Goal: Transaction & Acquisition: Obtain resource

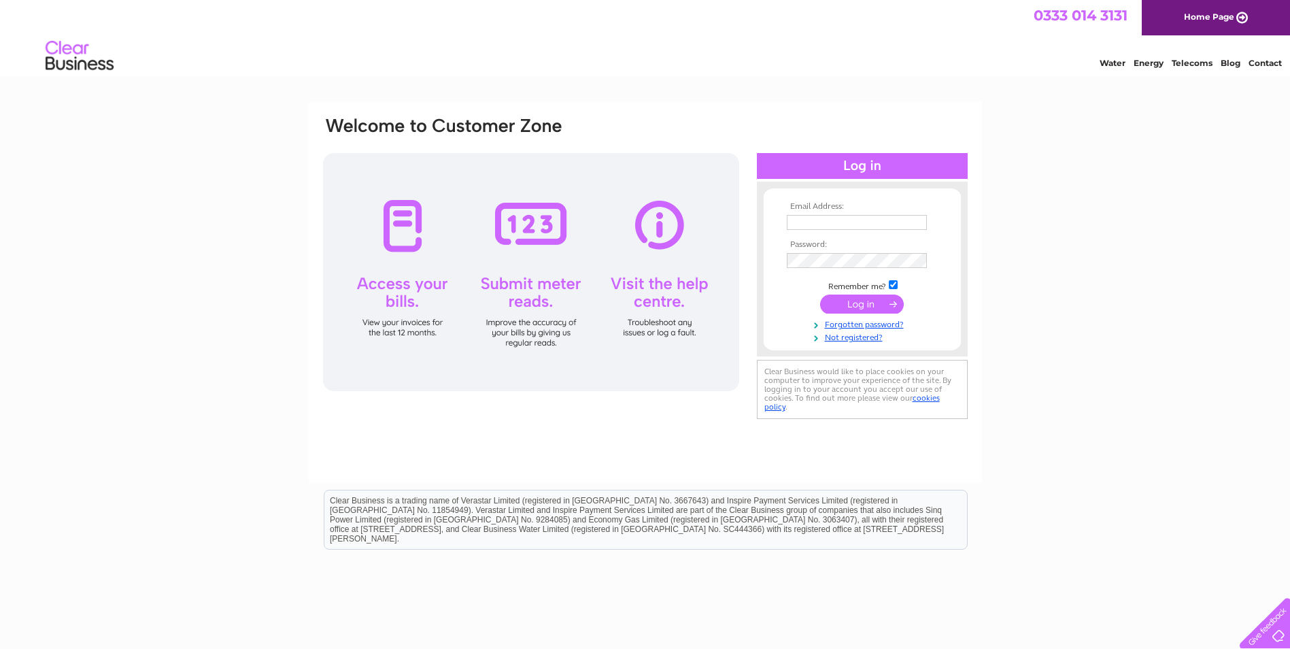
type input "barrydalgleish@dsdalgleish.co.uk"
click at [849, 311] on input "submit" at bounding box center [862, 303] width 84 height 19
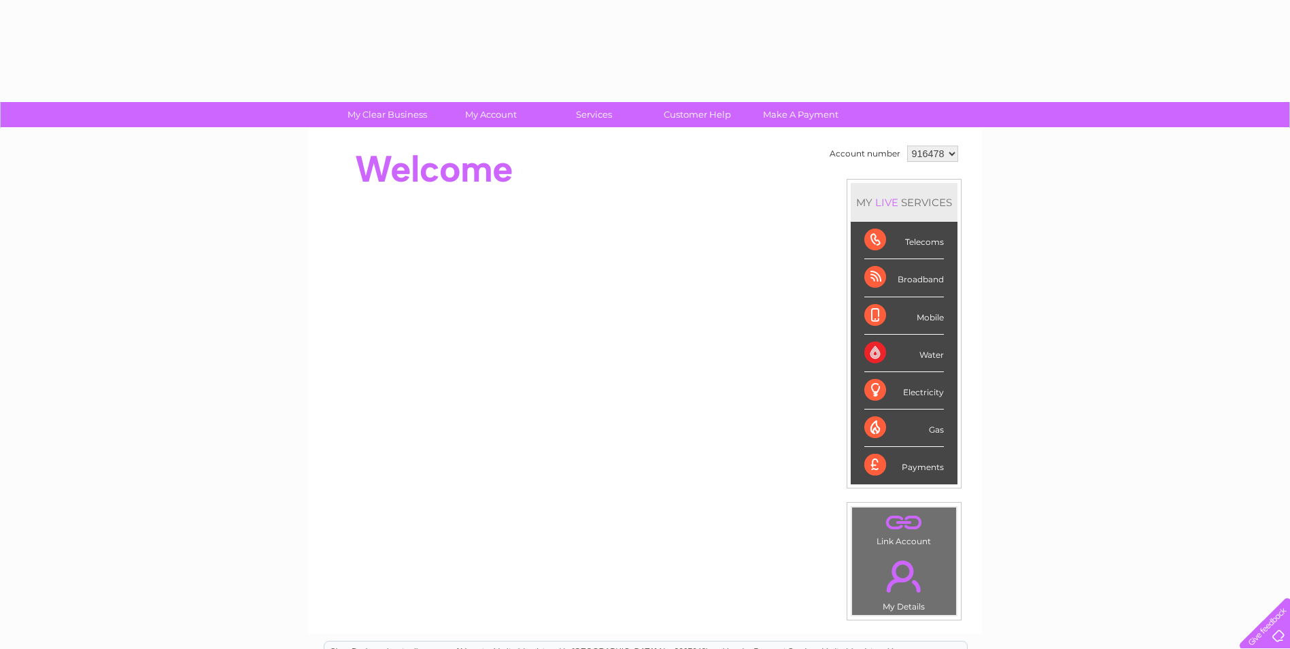
click at [947, 142] on td "916478 916479" at bounding box center [933, 153] width 58 height 23
click at [947, 151] on select "916478 916479" at bounding box center [932, 154] width 51 height 16
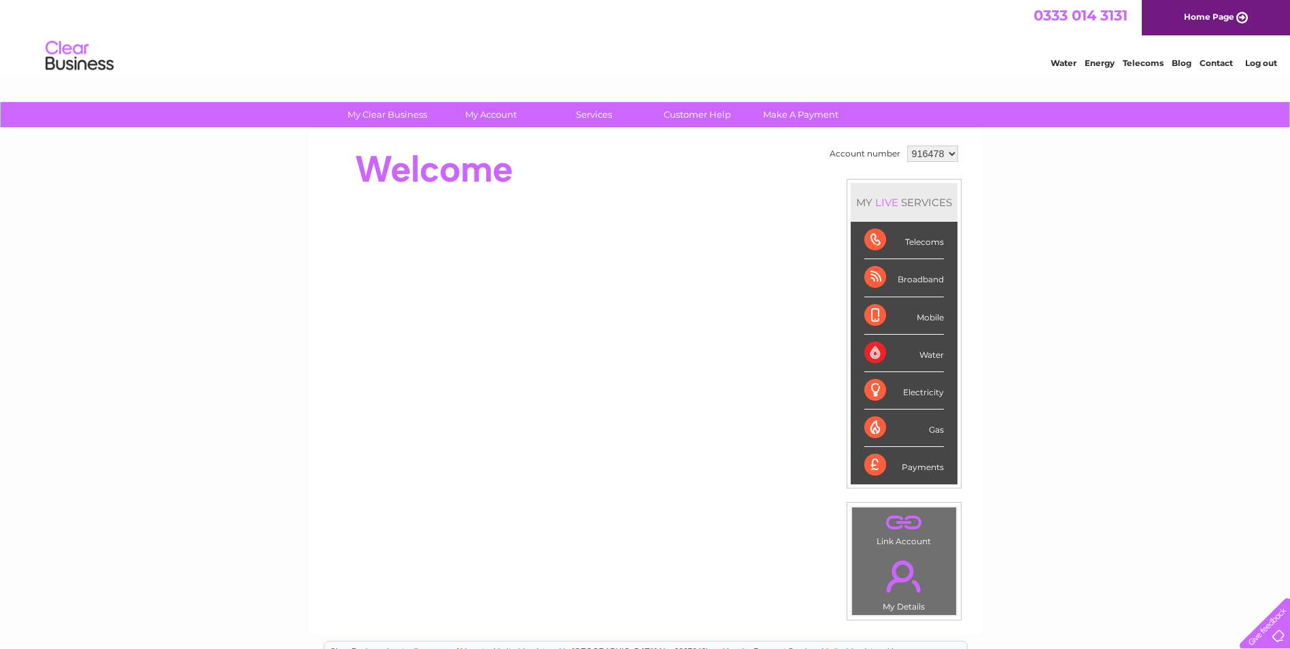
select select "916479"
click at [907, 146] on select "916478 916479" at bounding box center [932, 154] width 51 height 16
click at [1163, 259] on div "My Clear Business Login Details My Details My Preferences Link Account My Accou…" at bounding box center [645, 484] width 1290 height 764
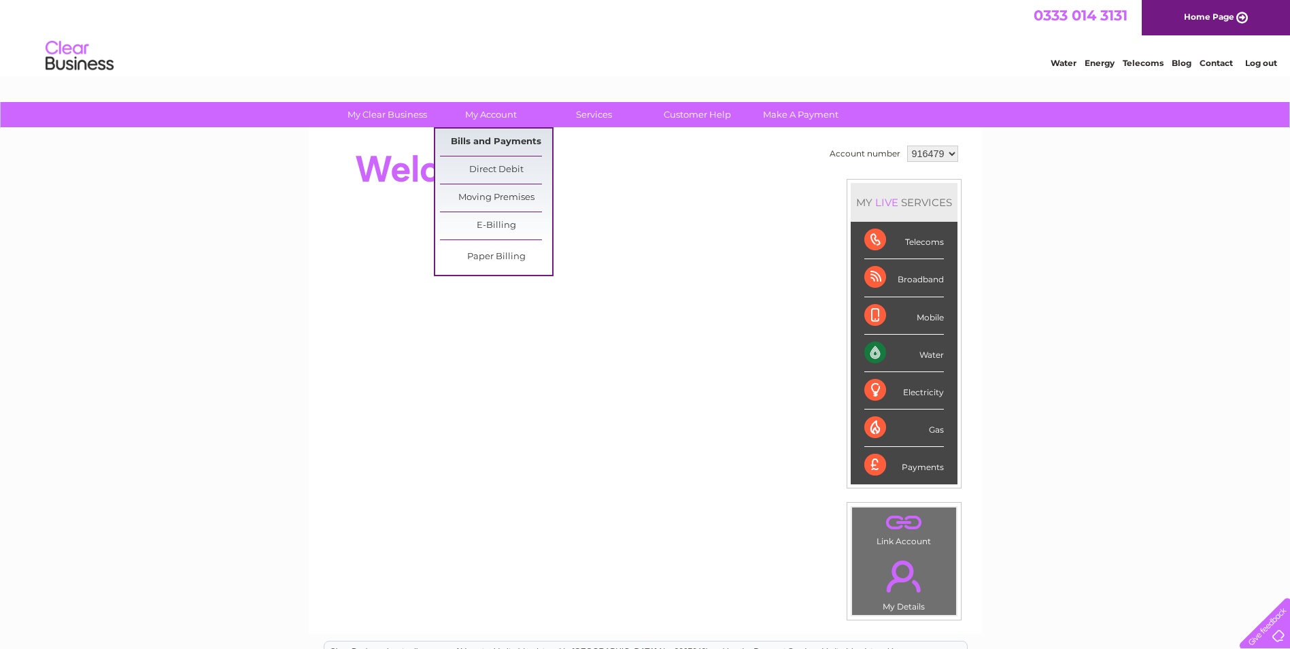
click at [507, 150] on link "Bills and Payments" at bounding box center [496, 142] width 112 height 27
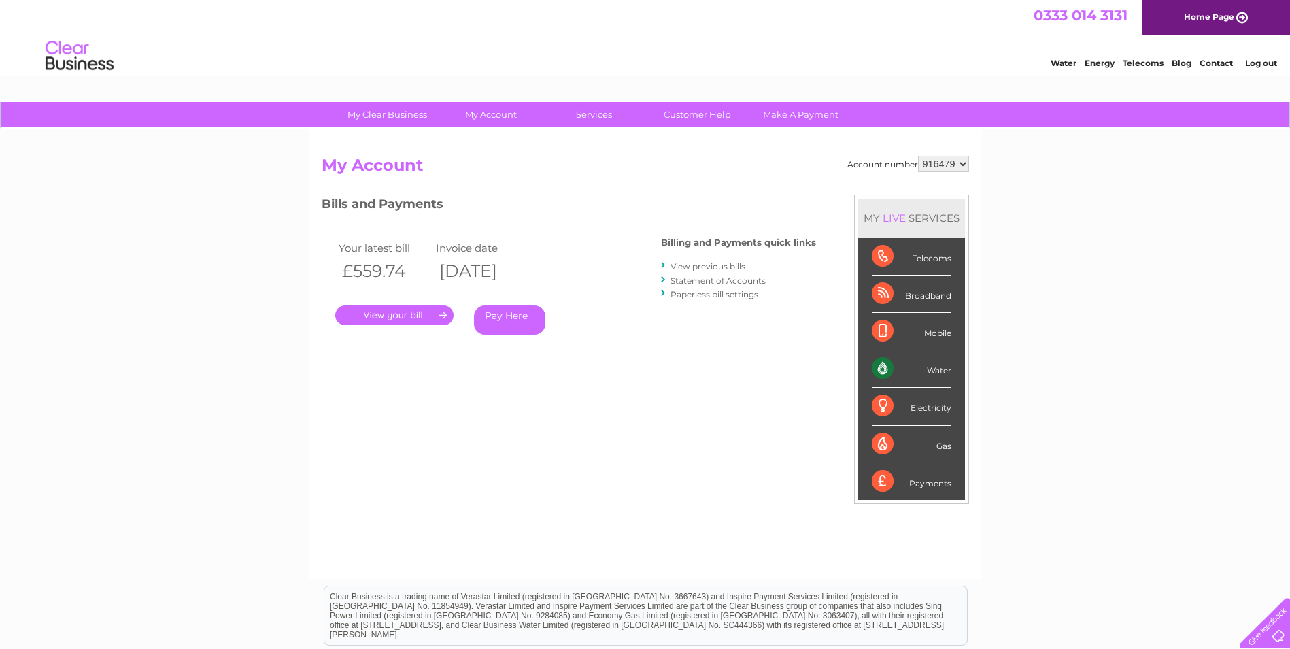
click at [403, 318] on link "." at bounding box center [394, 315] width 118 height 20
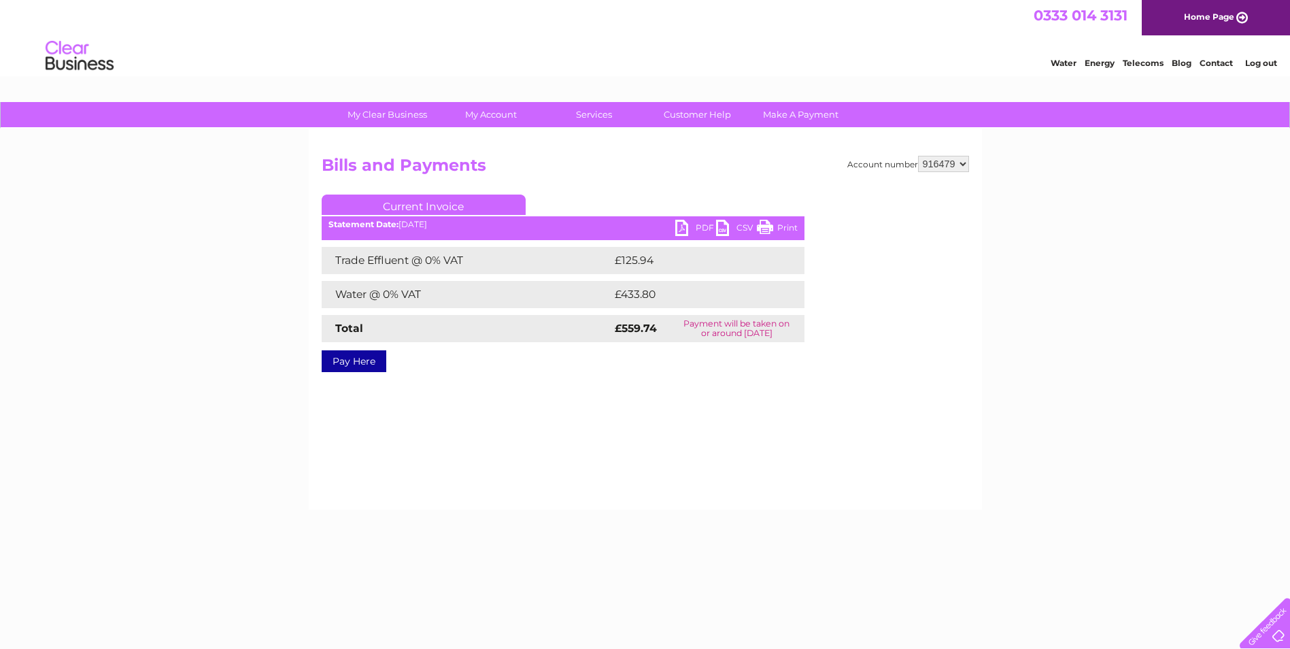
click at [707, 226] on link "PDF" at bounding box center [695, 230] width 41 height 20
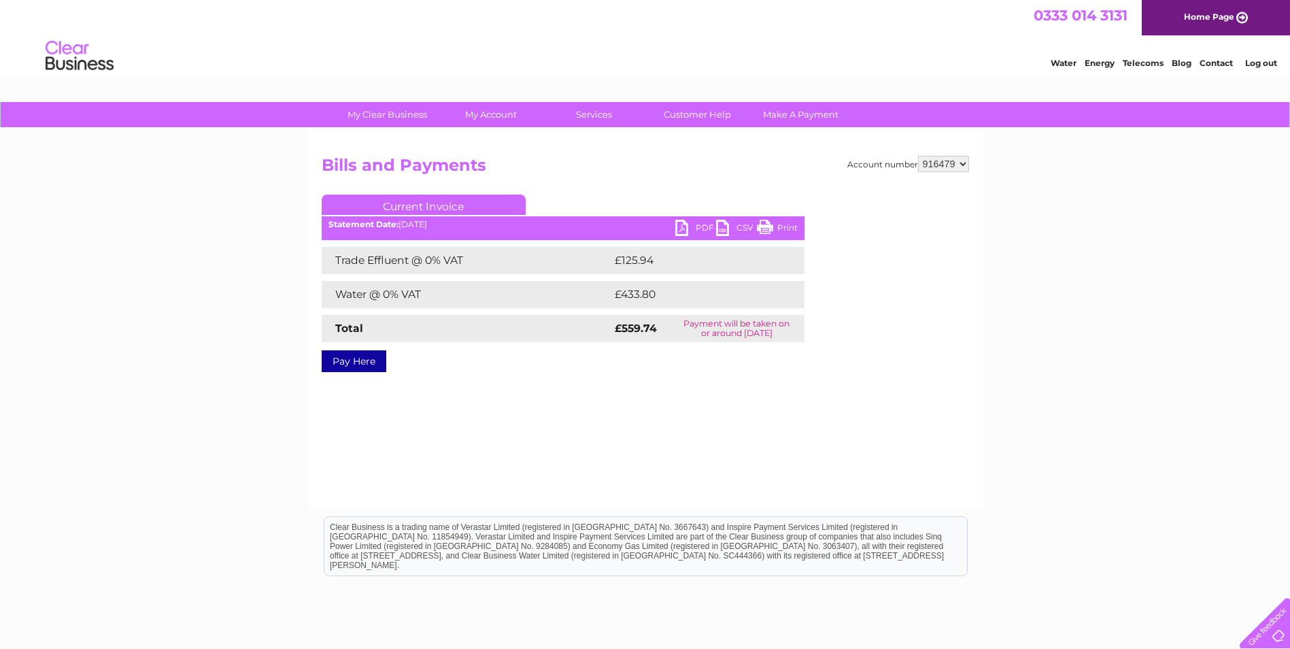
click at [1272, 65] on link "Log out" at bounding box center [1261, 63] width 32 height 10
